Goal: Transaction & Acquisition: Subscribe to service/newsletter

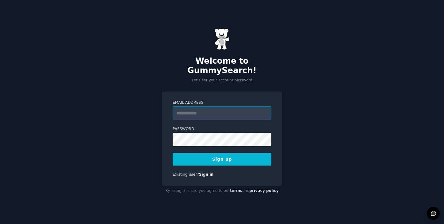
type input "**********"
click at [216, 155] on button "Sign up" at bounding box center [222, 159] width 99 height 13
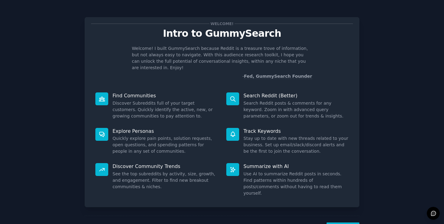
click at [130, 93] on p "Find Communities" at bounding box center [165, 96] width 105 height 6
click at [100, 96] on icon at bounding box center [102, 99] width 6 height 6
click at [131, 93] on p "Find Communities" at bounding box center [165, 96] width 105 height 6
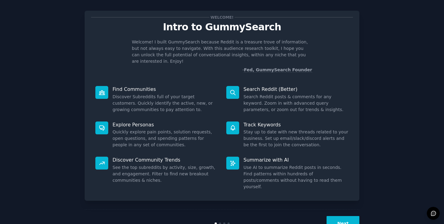
click at [344, 216] on button "Next" at bounding box center [343, 223] width 33 height 15
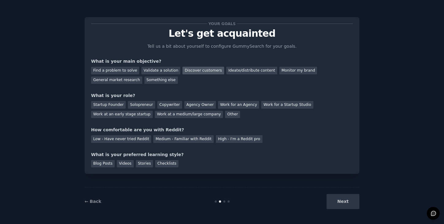
click at [196, 71] on div "Discover customers" at bounding box center [202, 71] width 41 height 8
